Goal: Information Seeking & Learning: Learn about a topic

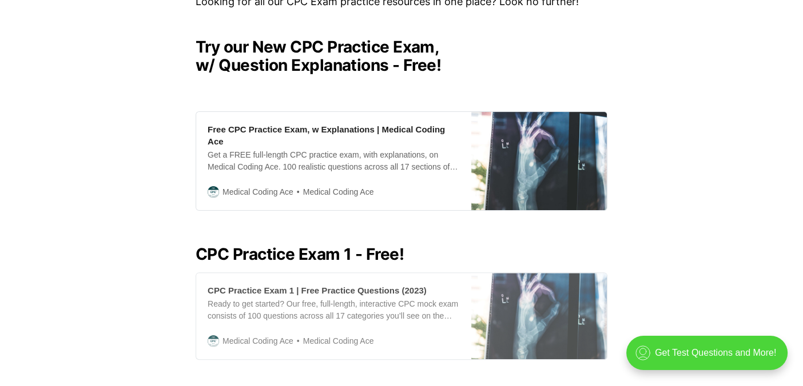
scroll to position [273, 0]
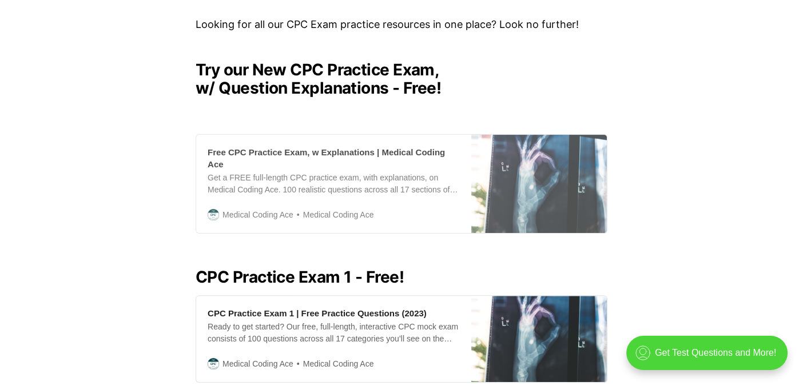
click at [395, 151] on div "Free CPC Practice Exam, w Explanations | Medical Coding Ace" at bounding box center [333, 158] width 252 height 24
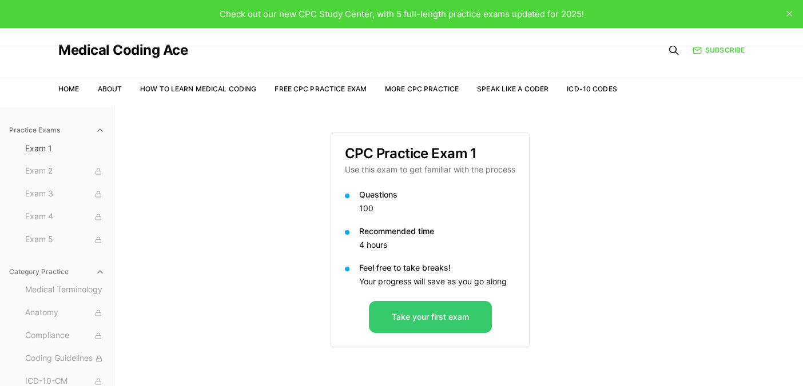
click at [433, 316] on button "Take your first exam" at bounding box center [430, 317] width 123 height 32
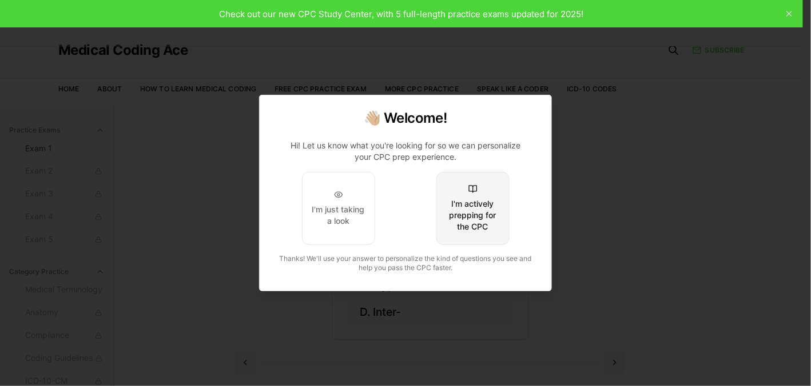
click at [466, 222] on div "I'm actively prepping for the CPC" at bounding box center [473, 215] width 54 height 34
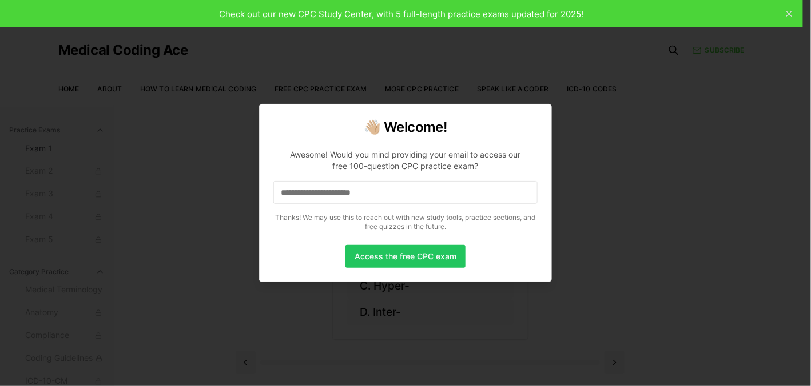
click at [426, 199] on input at bounding box center [405, 192] width 264 height 23
click at [429, 256] on button "Access the free CPC exam" at bounding box center [405, 256] width 120 height 23
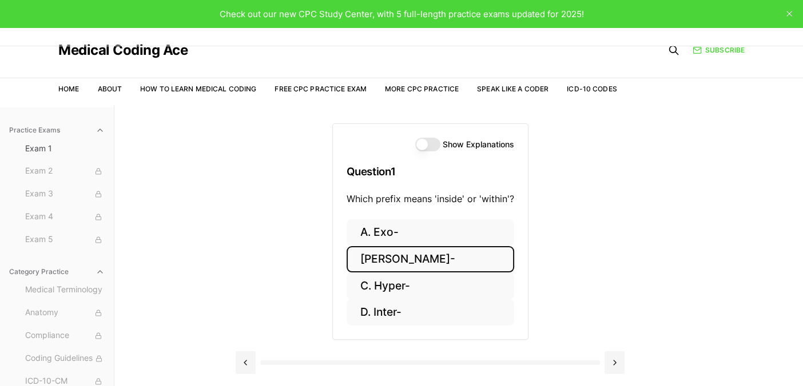
click at [414, 260] on button "B. Endo-" at bounding box center [429, 259] width 167 height 27
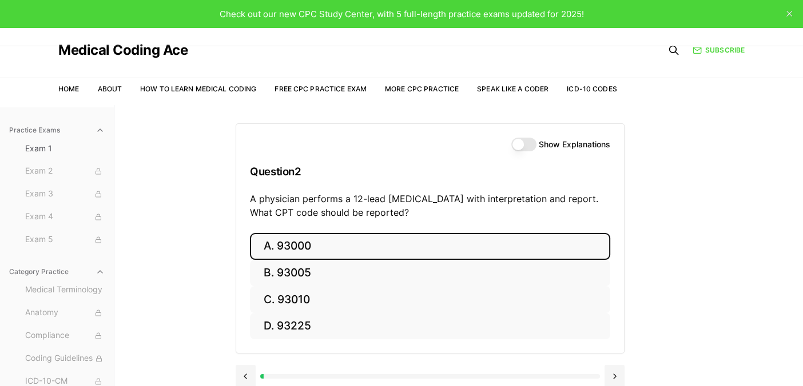
click at [288, 247] on button "A. 93000" at bounding box center [430, 246] width 360 height 27
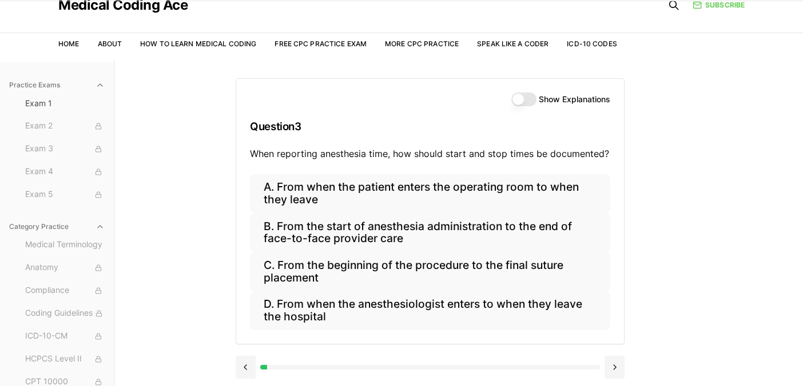
scroll to position [68, 0]
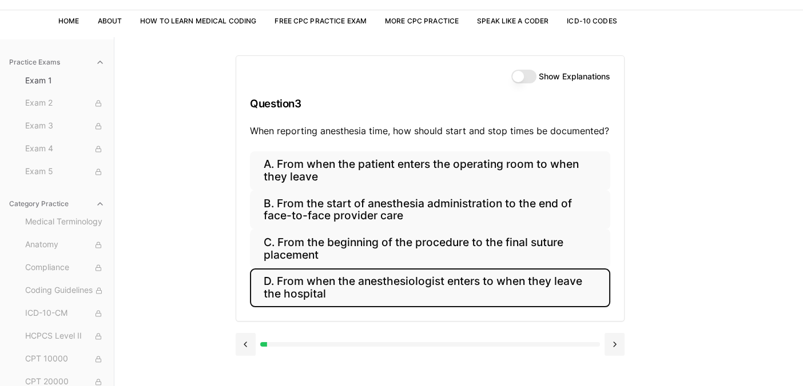
click at [473, 289] on button "D. From when the anesthesiologist enters to when they leave the hospital" at bounding box center [430, 288] width 360 height 39
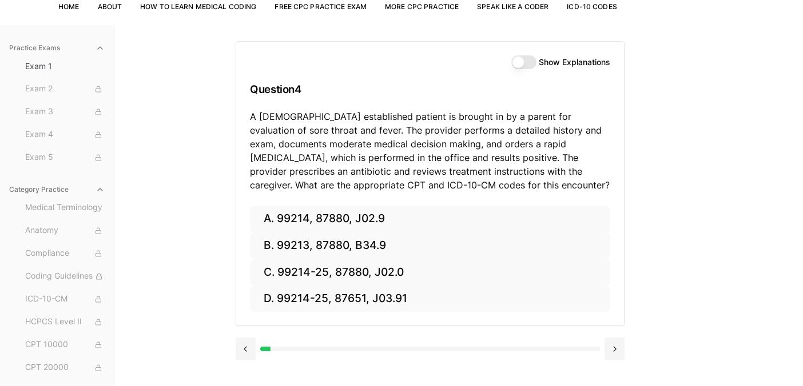
scroll to position [105, 0]
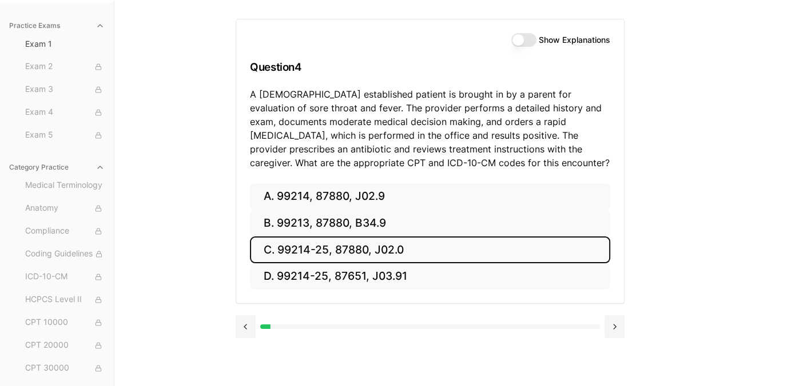
click at [418, 245] on button "C. 99214-25, 87880, J02.0" at bounding box center [430, 250] width 360 height 27
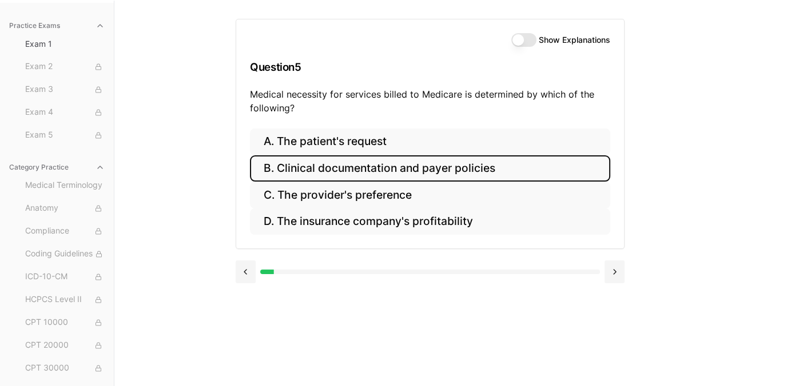
click at [457, 167] on button "B. Clinical documentation and payer policies" at bounding box center [430, 168] width 360 height 27
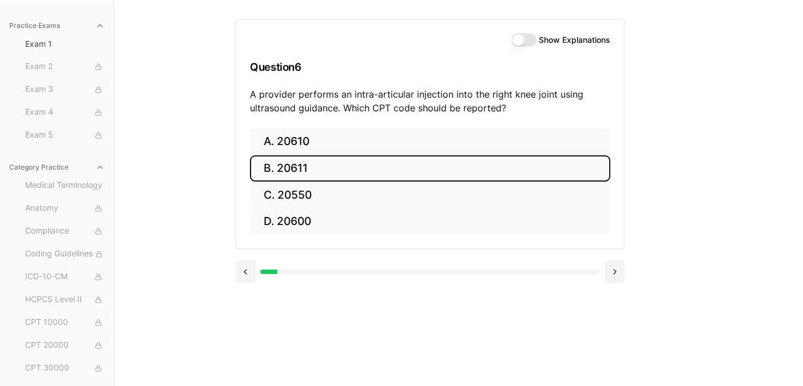
click at [303, 165] on button "B. 20611" at bounding box center [430, 168] width 360 height 27
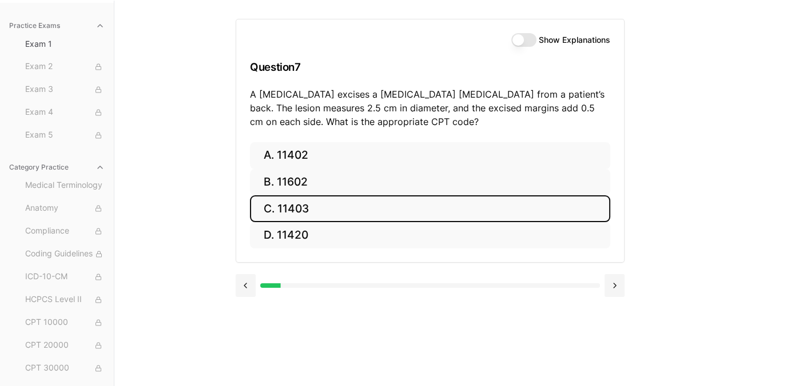
click at [371, 202] on button "C. 11403" at bounding box center [430, 208] width 360 height 27
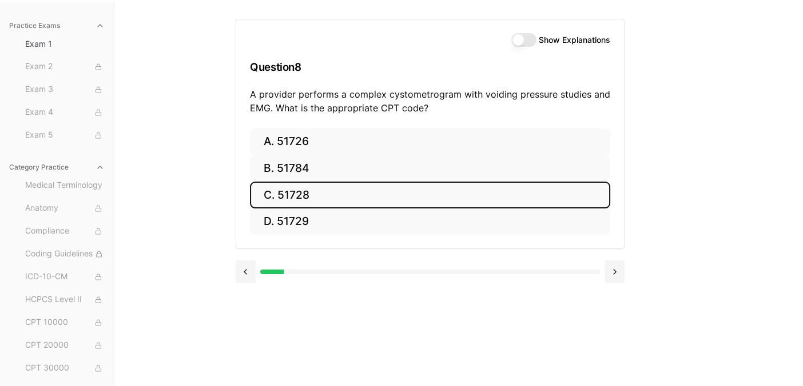
click at [371, 202] on button "C. 51728" at bounding box center [430, 195] width 360 height 27
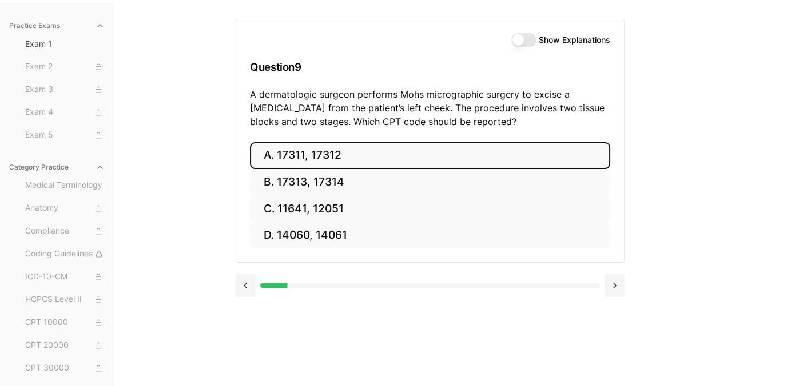
click at [332, 162] on button "A. 17311, 17312" at bounding box center [430, 155] width 360 height 27
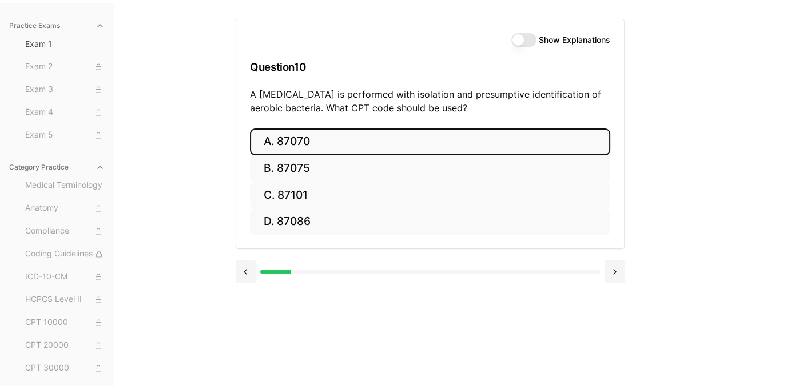
click at [353, 139] on button "A. 87070" at bounding box center [430, 142] width 360 height 27
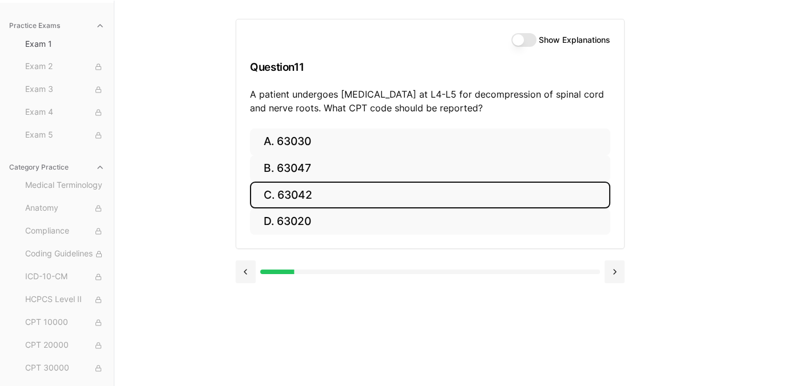
click at [335, 194] on button "C. 63042" at bounding box center [430, 195] width 360 height 27
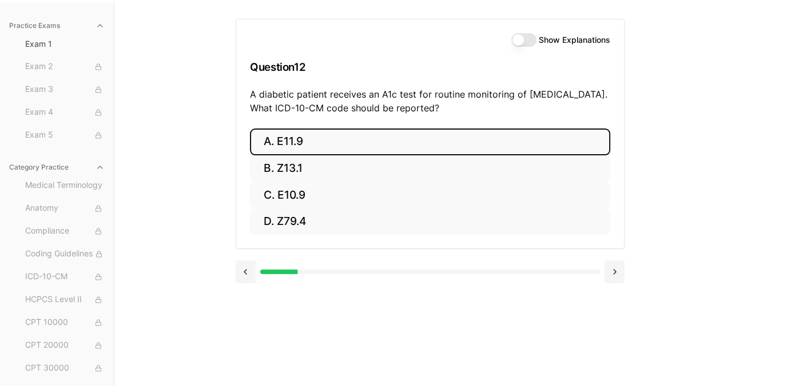
click at [304, 145] on button "A. E11.9" at bounding box center [430, 142] width 360 height 27
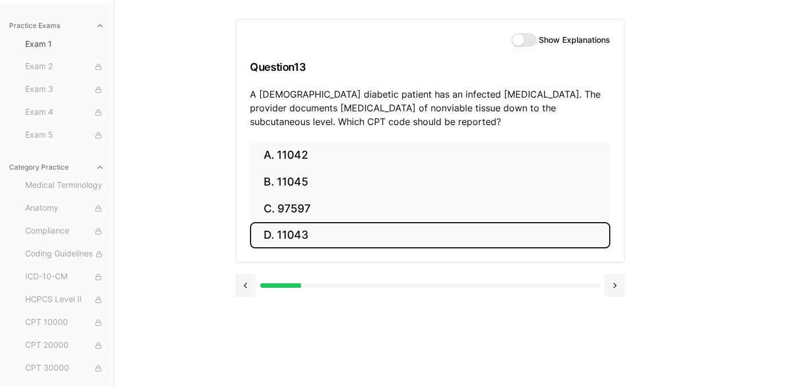
click at [313, 236] on button "D. 11043" at bounding box center [430, 235] width 360 height 27
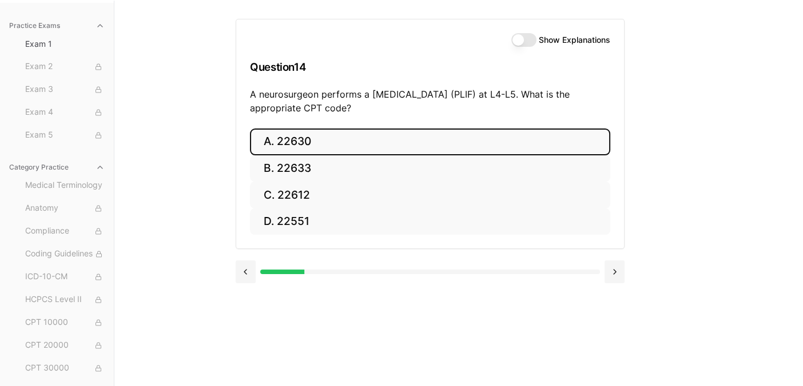
click at [333, 142] on button "A. 22630" at bounding box center [430, 142] width 360 height 27
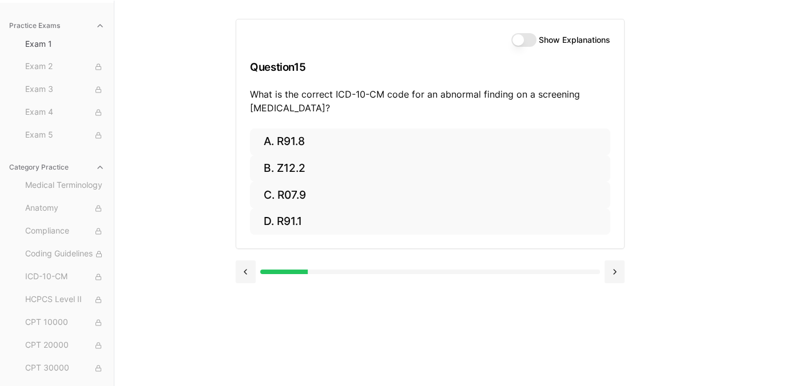
click at [519, 35] on button "Show Explanations" at bounding box center [523, 40] width 25 height 14
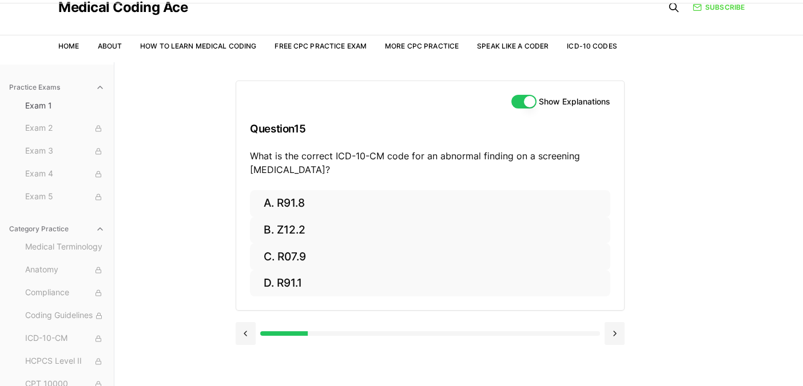
scroll to position [40, 0]
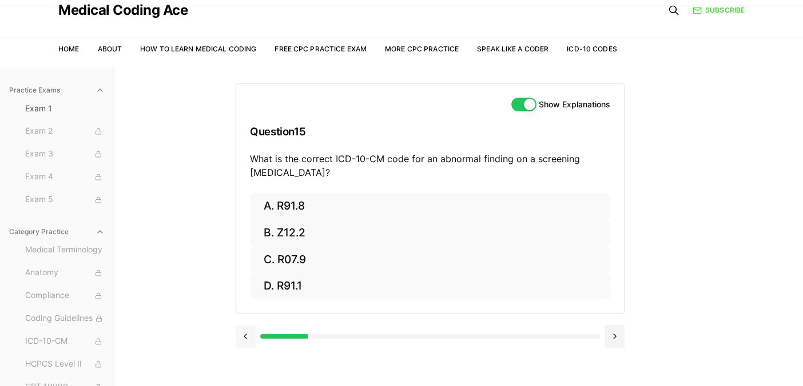
click at [244, 337] on button at bounding box center [246, 336] width 20 height 23
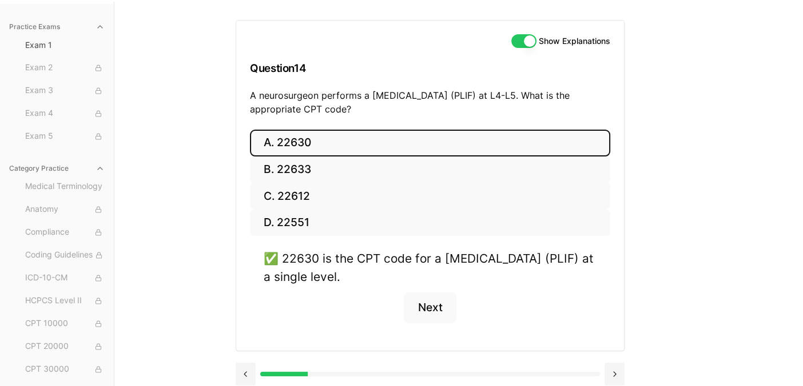
scroll to position [110, 0]
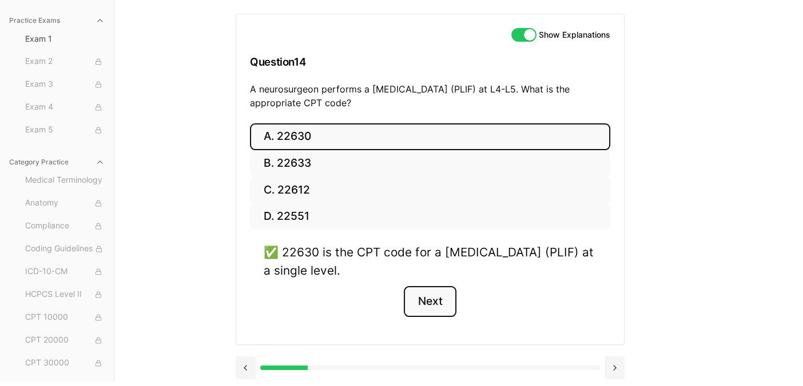
click at [436, 300] on button "Next" at bounding box center [430, 301] width 52 height 31
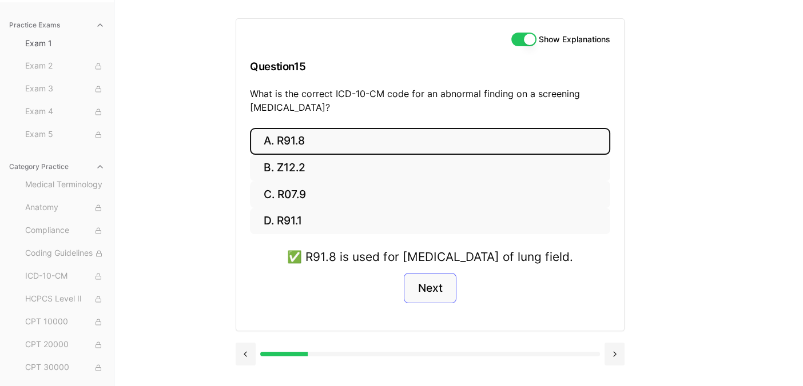
scroll to position [105, 0]
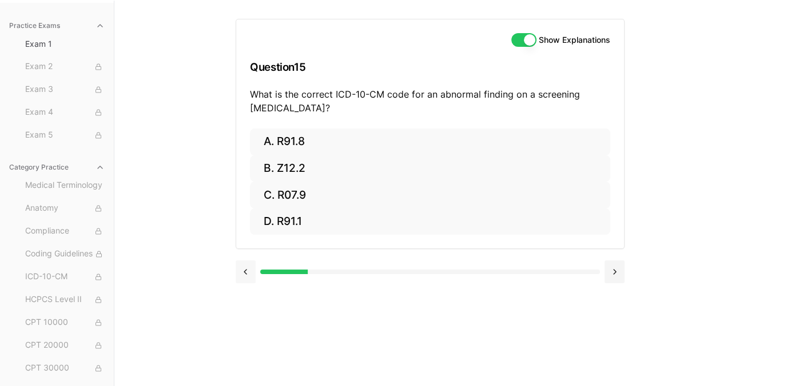
click at [244, 268] on button at bounding box center [246, 272] width 20 height 23
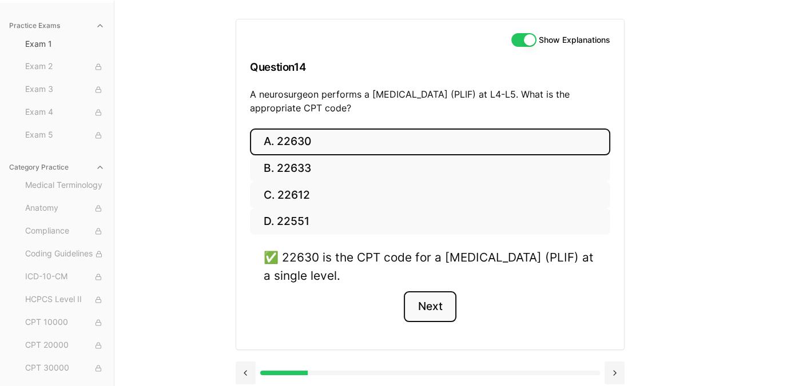
click at [443, 312] on button "Next" at bounding box center [430, 307] width 52 height 31
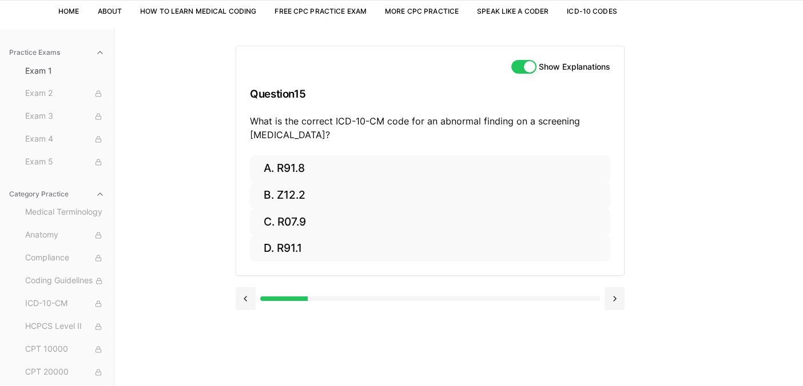
scroll to position [81, 0]
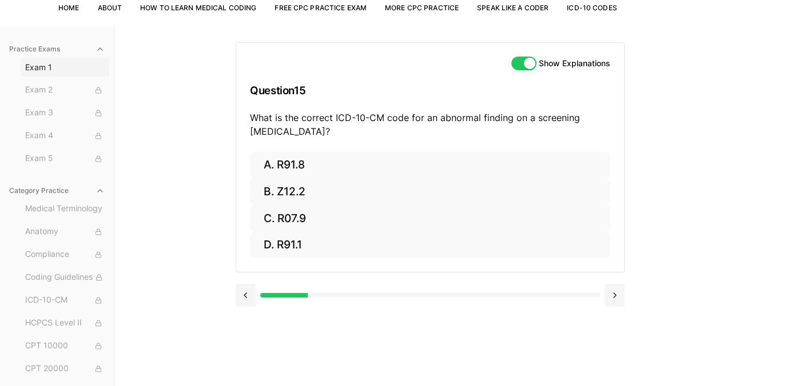
click at [45, 65] on span "Exam 1" at bounding box center [64, 67] width 79 height 11
click at [245, 300] on button at bounding box center [246, 295] width 20 height 23
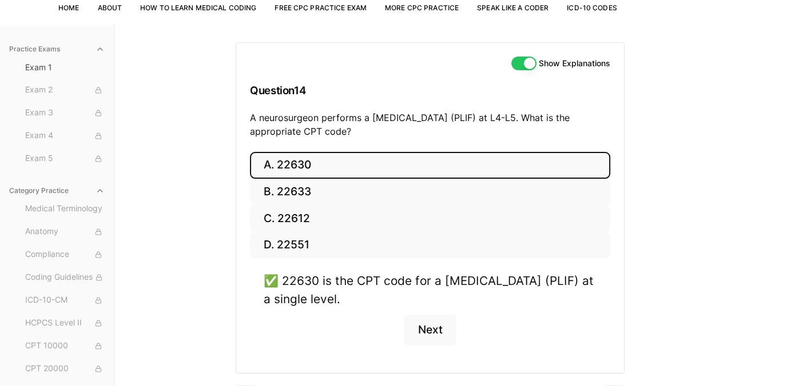
click at [302, 167] on button "A. 22630" at bounding box center [430, 165] width 360 height 27
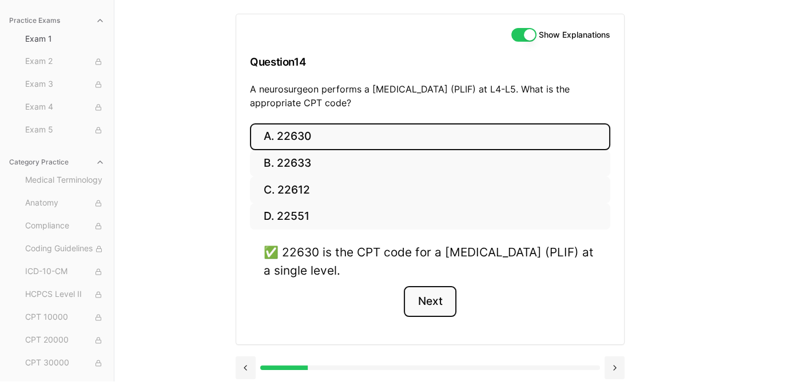
click at [426, 296] on button "Next" at bounding box center [430, 301] width 52 height 31
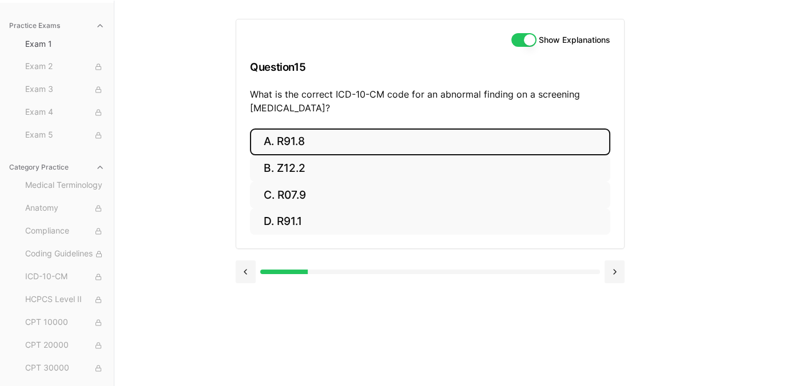
click at [402, 133] on button "A. R91.8" at bounding box center [430, 142] width 360 height 27
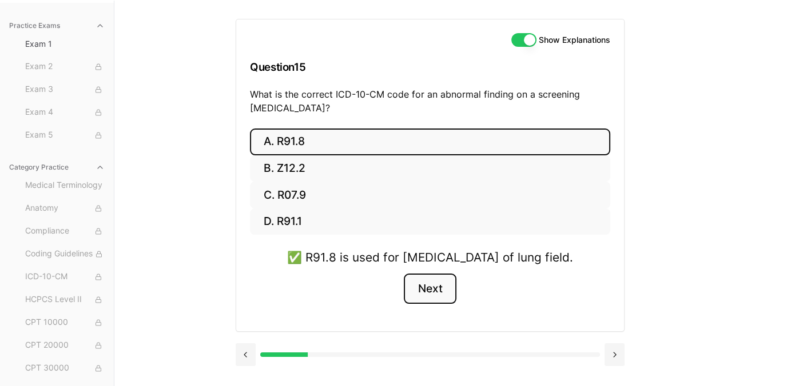
click at [429, 304] on button "Next" at bounding box center [430, 289] width 52 height 31
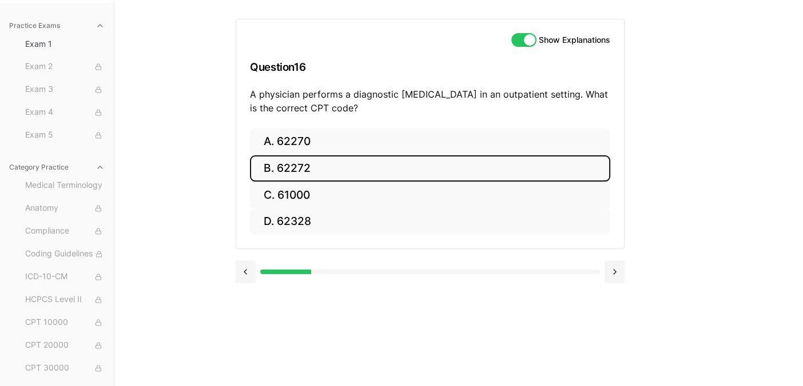
click at [302, 166] on button "B. 62272" at bounding box center [430, 168] width 360 height 27
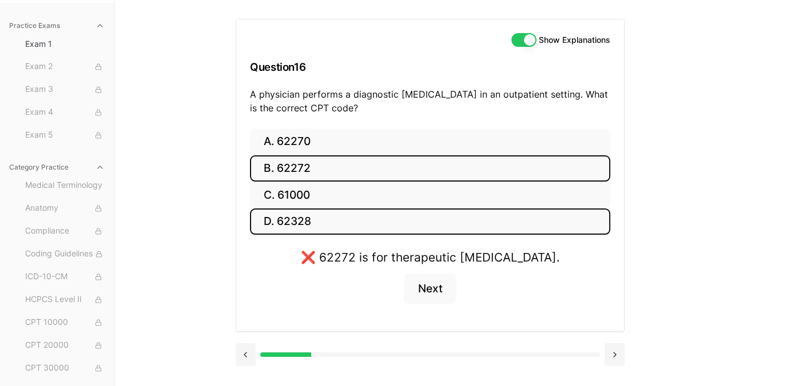
click at [363, 220] on button "D. 62328" at bounding box center [430, 222] width 360 height 27
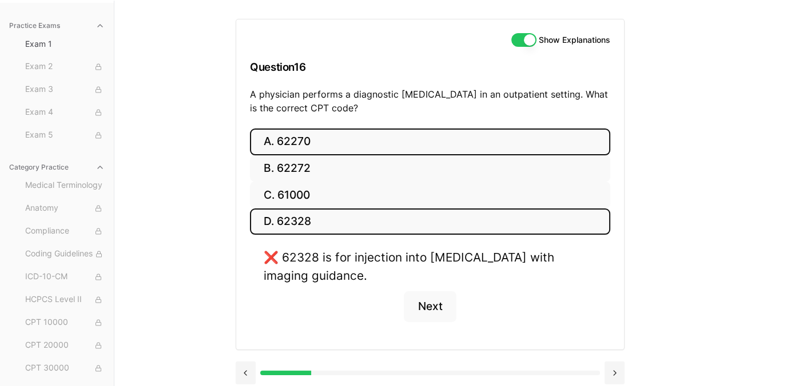
click at [343, 130] on button "A. 62270" at bounding box center [430, 142] width 360 height 27
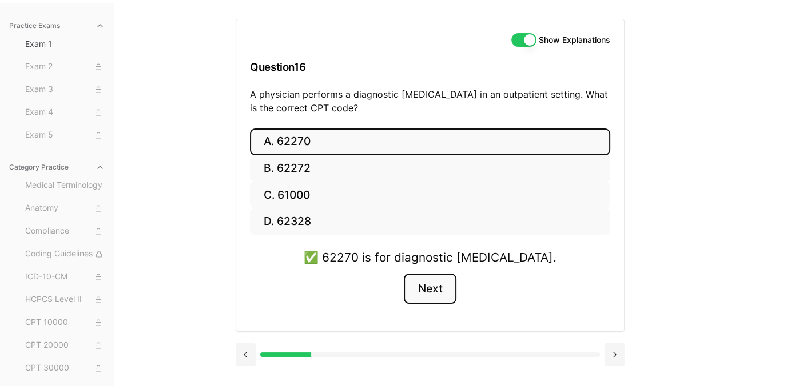
click at [434, 278] on button "Next" at bounding box center [430, 289] width 52 height 31
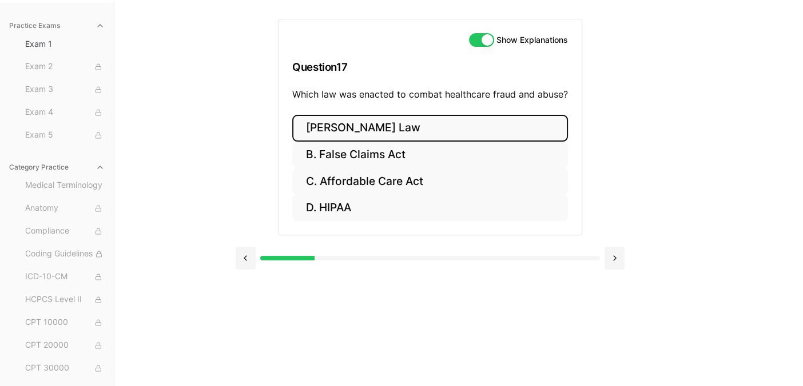
click at [413, 126] on button "A. Stark Law" at bounding box center [430, 128] width 276 height 27
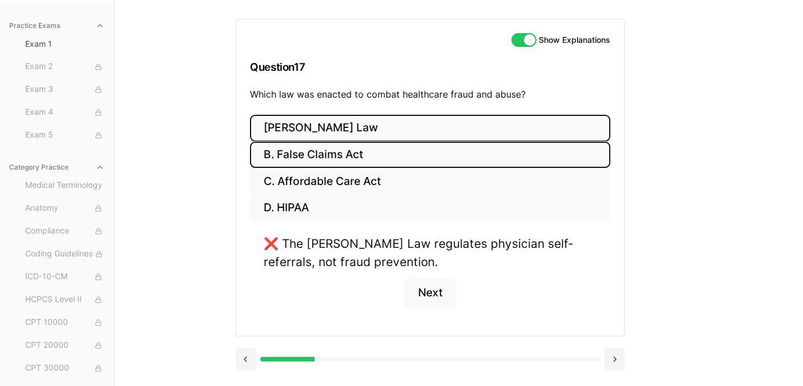
click at [382, 153] on button "B. False Claims Act" at bounding box center [430, 155] width 360 height 27
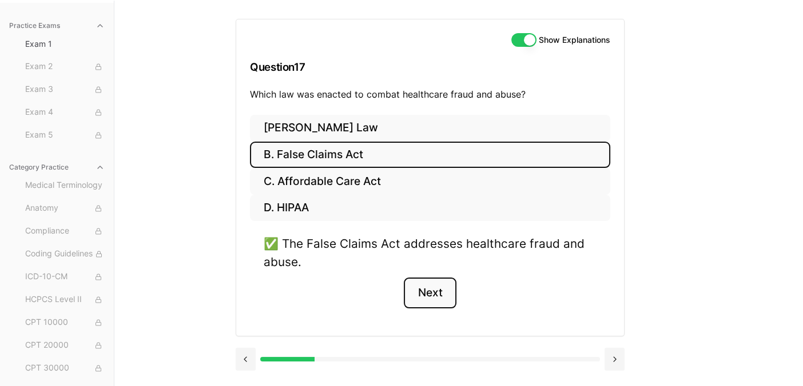
click at [426, 289] on button "Next" at bounding box center [430, 293] width 52 height 31
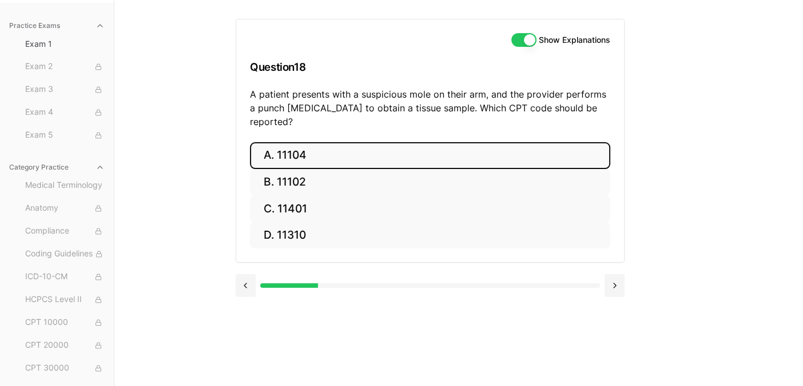
click at [289, 142] on button "A. 11104" at bounding box center [430, 155] width 360 height 27
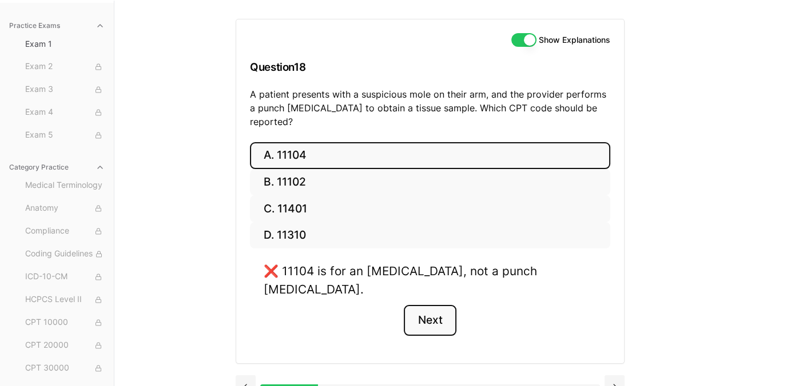
click at [434, 305] on button "Next" at bounding box center [430, 320] width 52 height 31
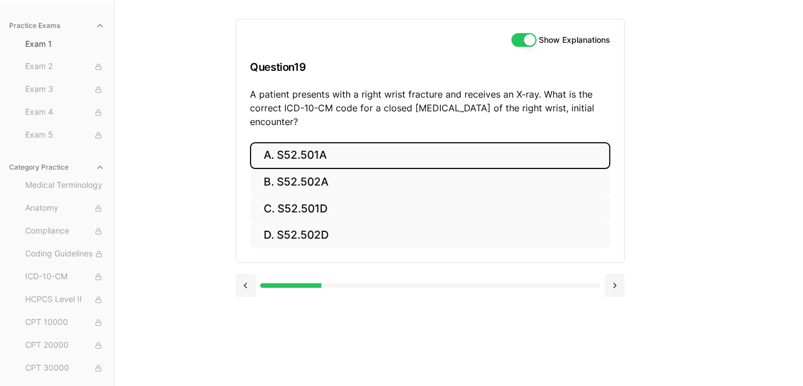
click at [329, 154] on button "A. S52.501A" at bounding box center [430, 155] width 360 height 27
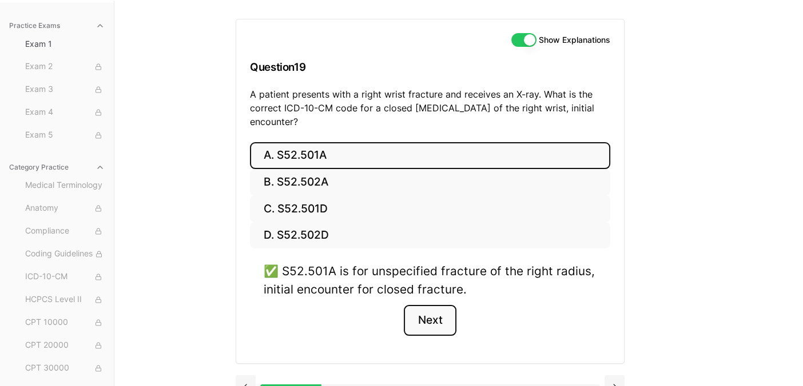
click at [425, 324] on button "Next" at bounding box center [430, 320] width 52 height 31
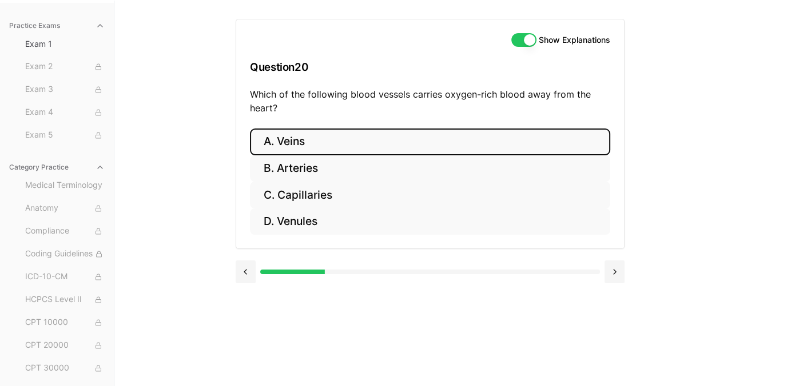
click at [298, 141] on button "A. Veins" at bounding box center [430, 142] width 360 height 27
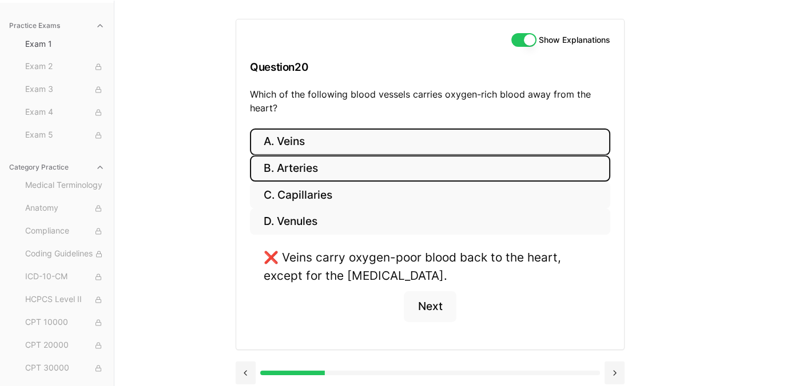
click at [305, 166] on button "B. Arteries" at bounding box center [430, 168] width 360 height 27
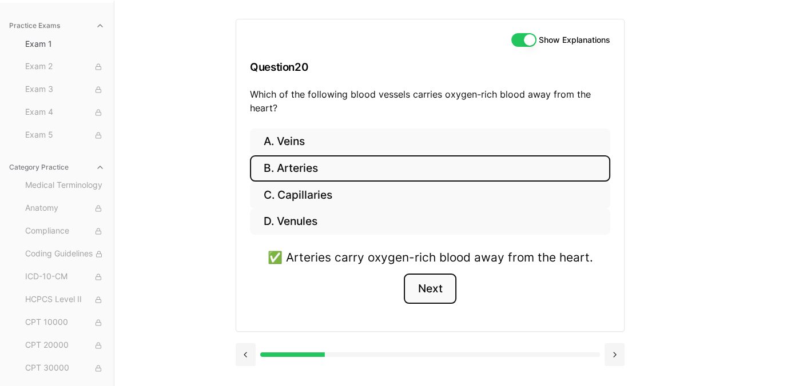
click at [424, 289] on button "Next" at bounding box center [430, 289] width 52 height 31
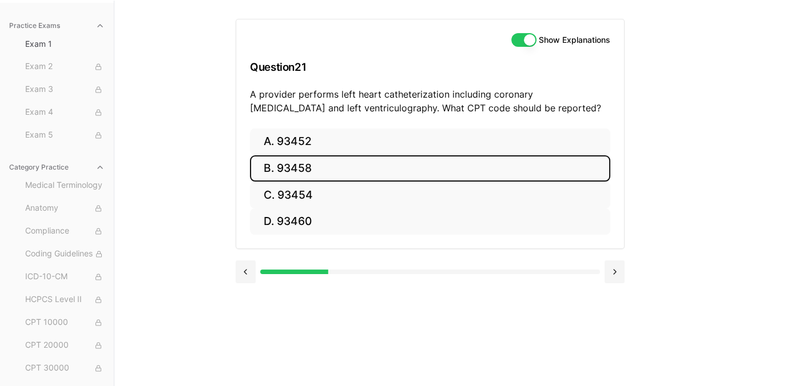
click at [321, 174] on button "B. 93458" at bounding box center [430, 168] width 360 height 27
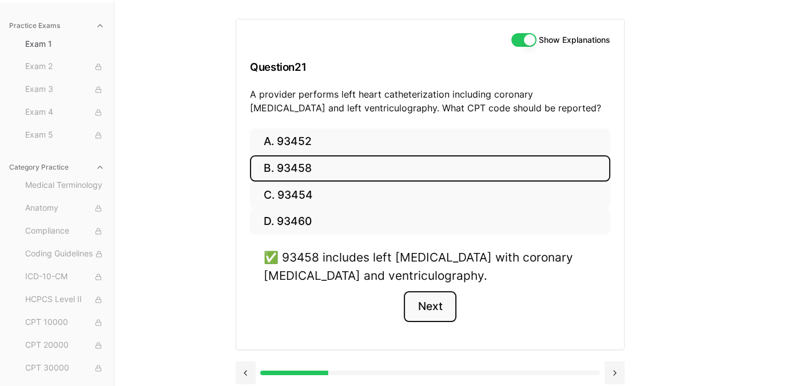
click at [429, 309] on button "Next" at bounding box center [430, 307] width 52 height 31
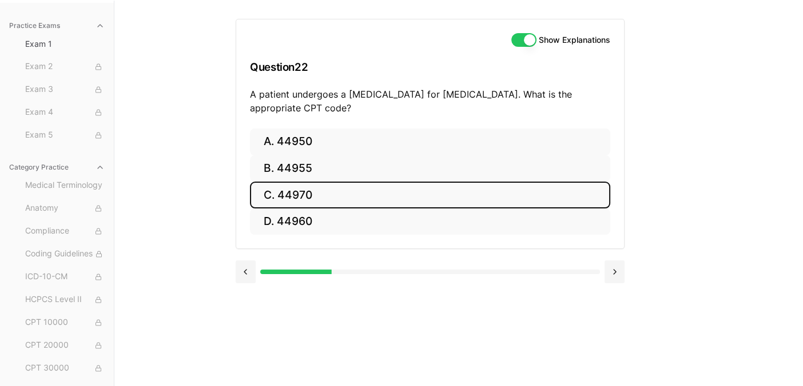
click at [331, 191] on button "C. 44970" at bounding box center [430, 195] width 360 height 27
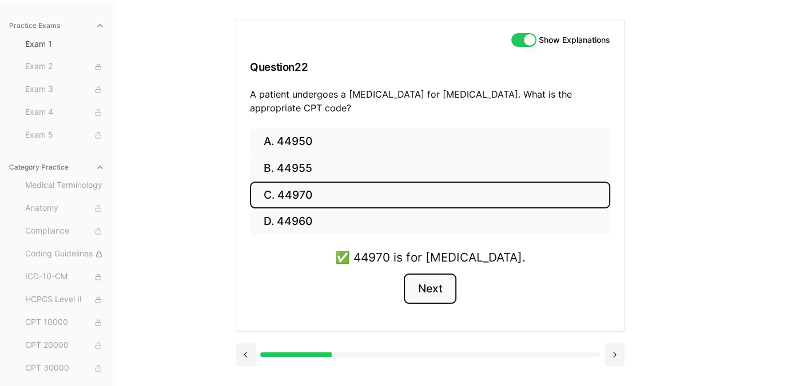
click at [434, 280] on button "Next" at bounding box center [430, 289] width 52 height 31
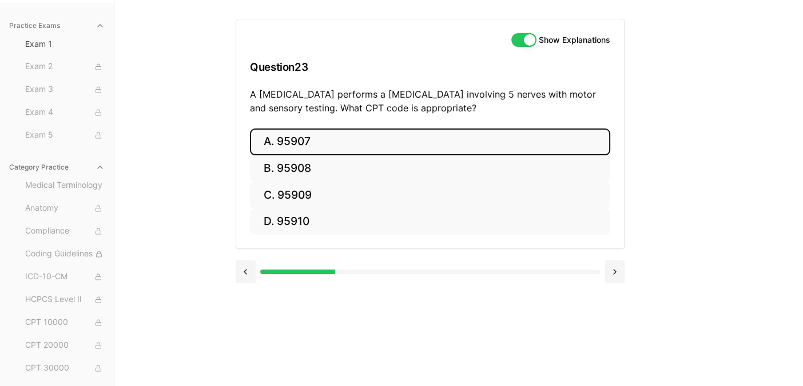
click at [413, 151] on button "A. 95907" at bounding box center [430, 142] width 360 height 27
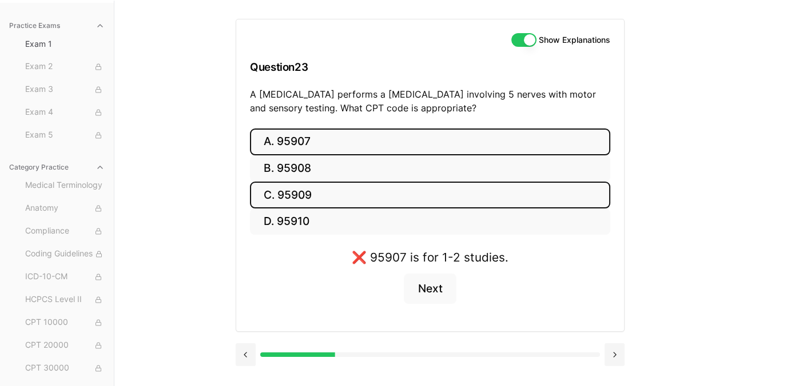
click at [374, 189] on button "C. 95909" at bounding box center [430, 195] width 360 height 27
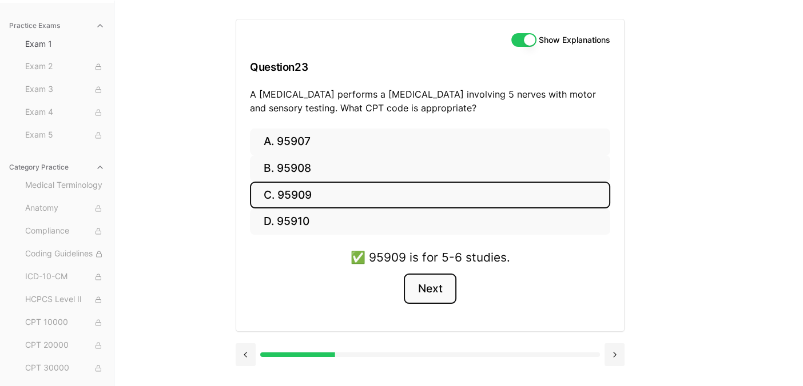
click at [439, 294] on button "Next" at bounding box center [430, 289] width 52 height 31
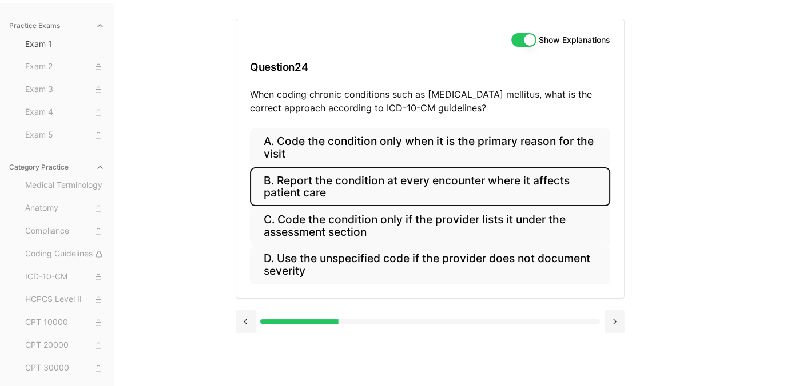
click at [497, 171] on button "B. Report the condition at every encounter where it affects patient care" at bounding box center [430, 186] width 360 height 39
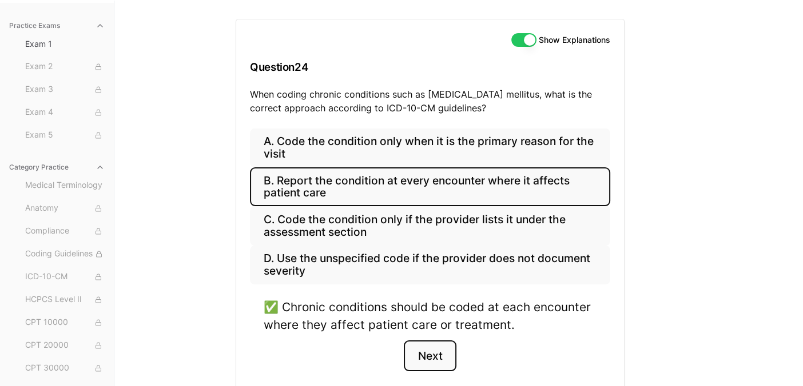
click at [437, 349] on button "Next" at bounding box center [430, 356] width 52 height 31
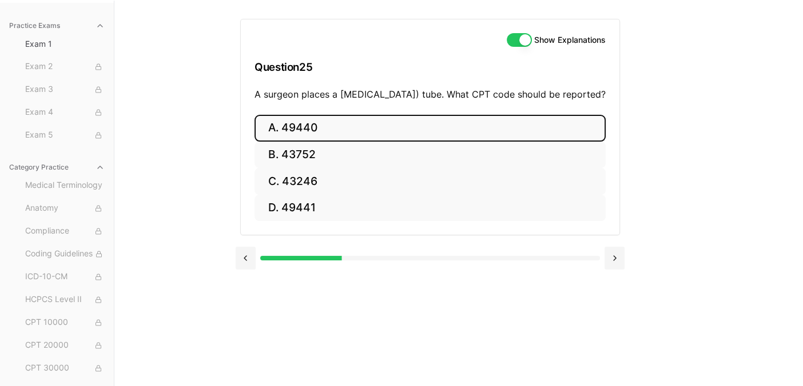
click at [357, 142] on button "A. 49440" at bounding box center [429, 128] width 351 height 27
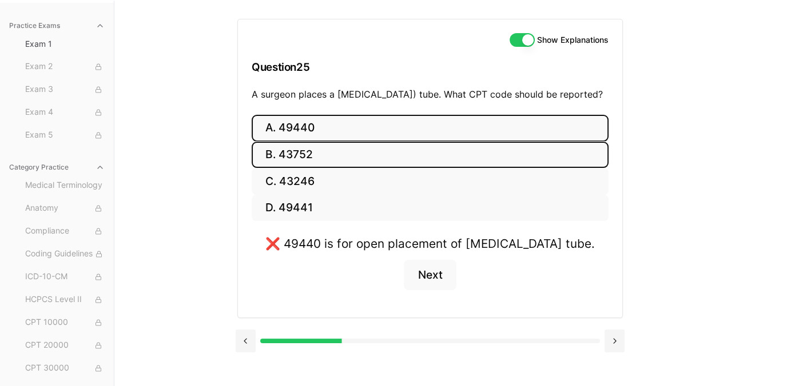
click at [348, 159] on button "B. 43752" at bounding box center [430, 155] width 357 height 27
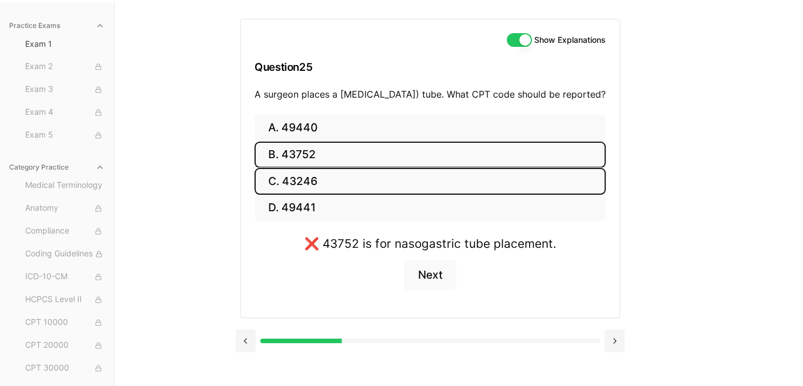
click at [330, 195] on button "C. 43246" at bounding box center [429, 181] width 351 height 27
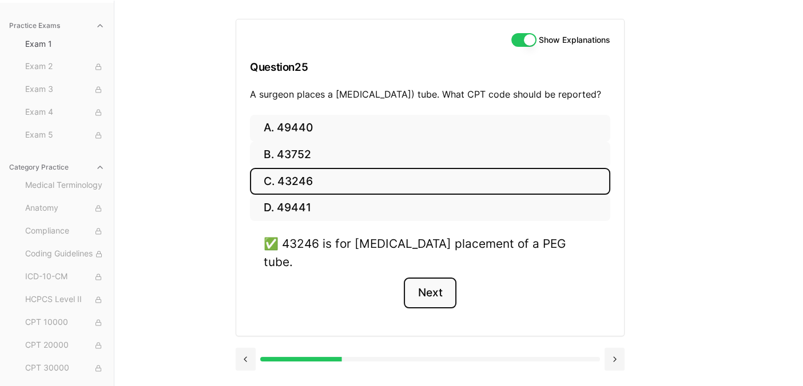
click at [437, 286] on button "Next" at bounding box center [430, 293] width 52 height 31
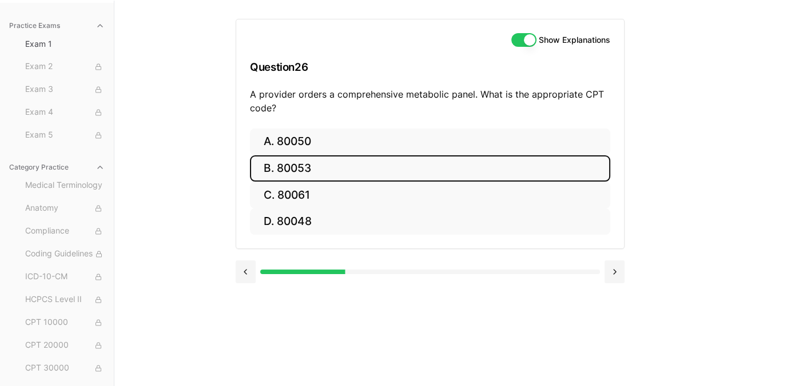
click at [385, 174] on button "B. 80053" at bounding box center [430, 168] width 360 height 27
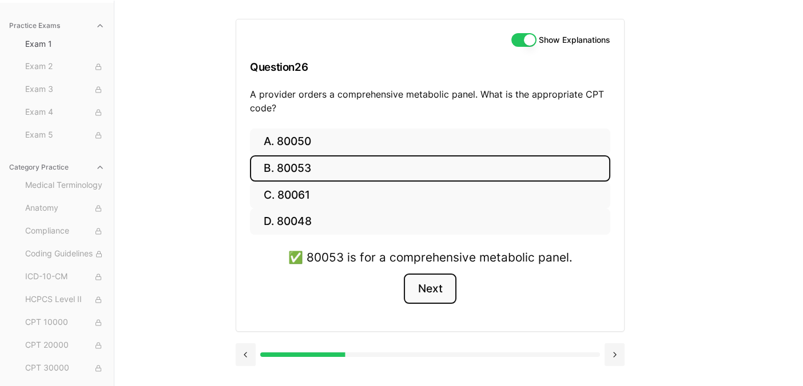
click at [436, 292] on button "Next" at bounding box center [430, 289] width 52 height 31
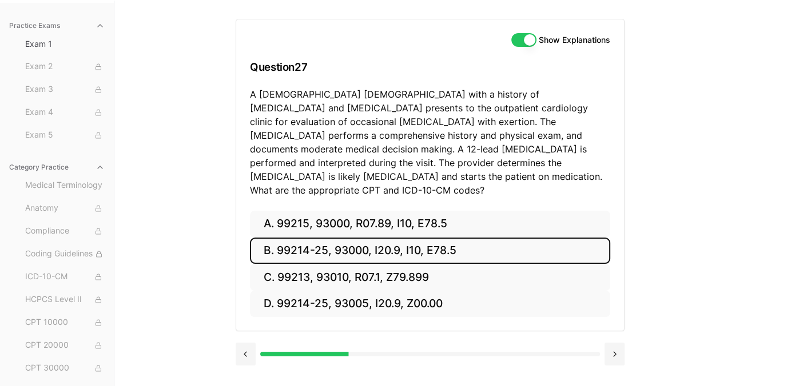
click at [434, 238] on button "B. 99214-25, 93000, I20.9, I10, E78.5" at bounding box center [430, 251] width 360 height 27
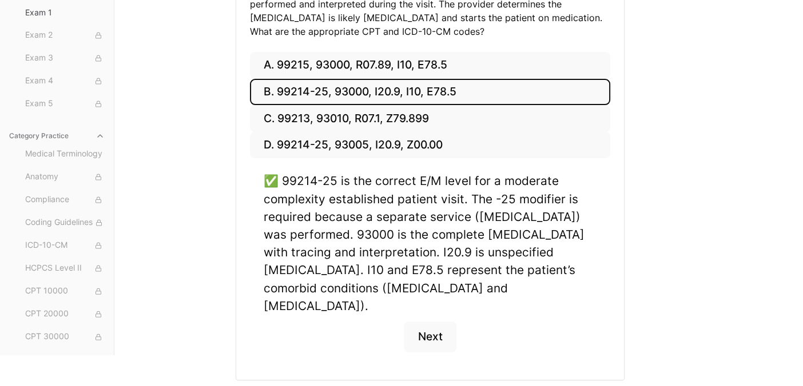
scroll to position [265, 0]
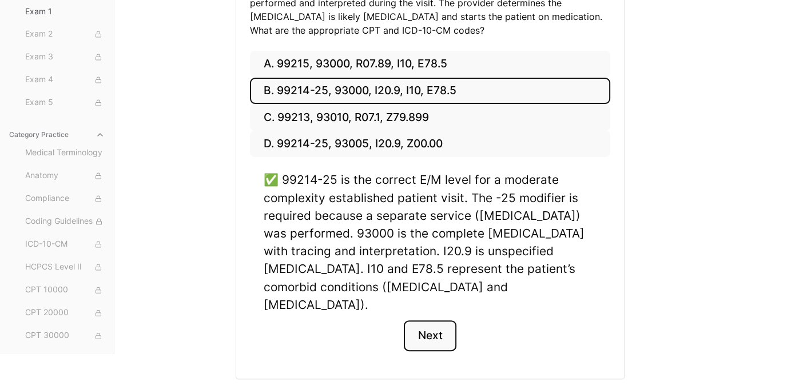
click at [437, 321] on button "Next" at bounding box center [430, 336] width 52 height 31
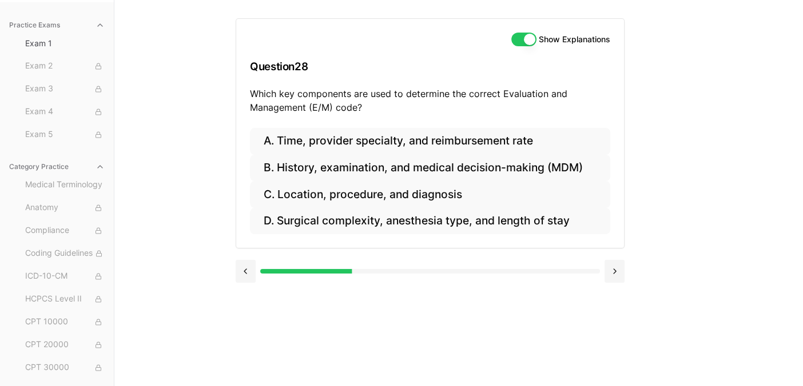
scroll to position [105, 0]
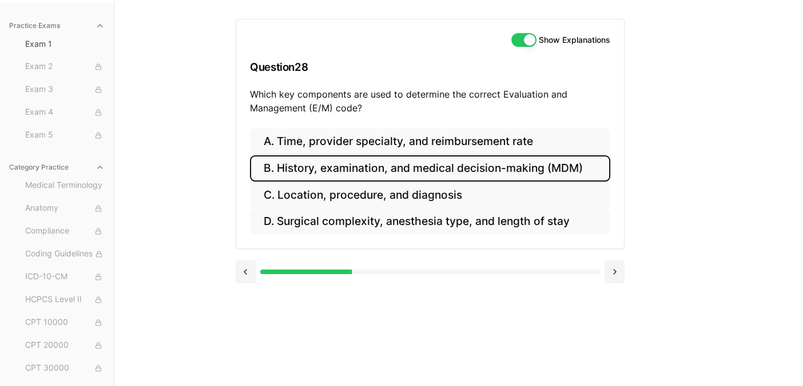
click at [447, 171] on button "B. History, examination, and medical decision-making (MDM)" at bounding box center [430, 168] width 360 height 27
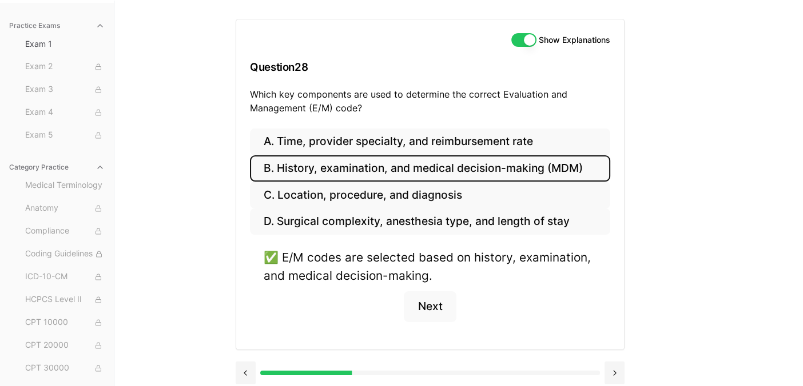
click at [437, 323] on div "✅ E/M codes are selected based on history, examination, and medical decision-ma…" at bounding box center [430, 292] width 360 height 87
click at [440, 301] on button "Next" at bounding box center [430, 307] width 52 height 31
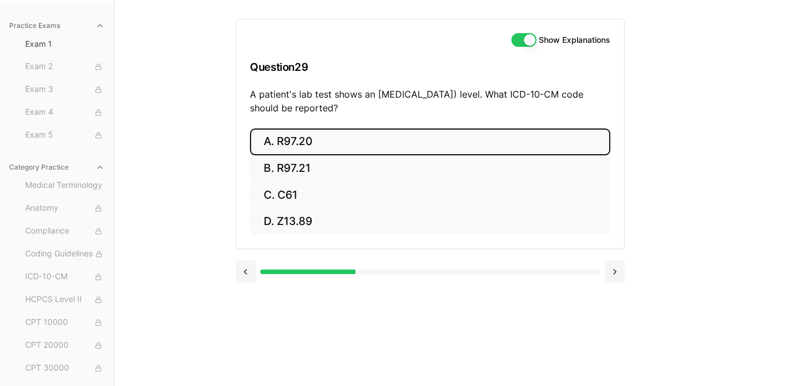
click at [389, 143] on button "A. R97.20" at bounding box center [430, 142] width 360 height 27
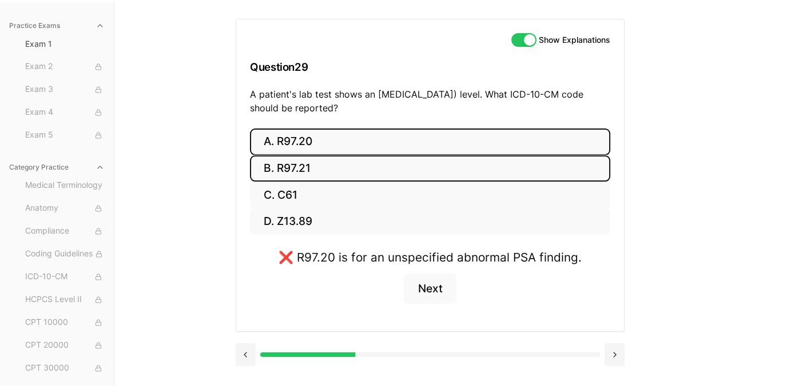
click at [360, 169] on button "B. R97.21" at bounding box center [430, 168] width 360 height 27
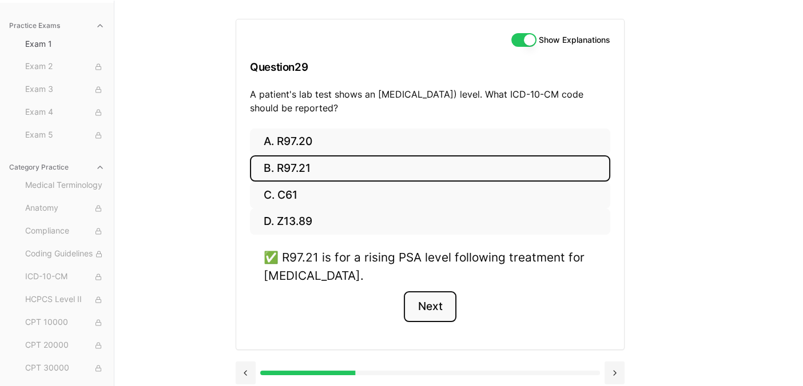
click at [442, 308] on button "Next" at bounding box center [430, 307] width 52 height 31
